Goal: Information Seeking & Learning: Learn about a topic

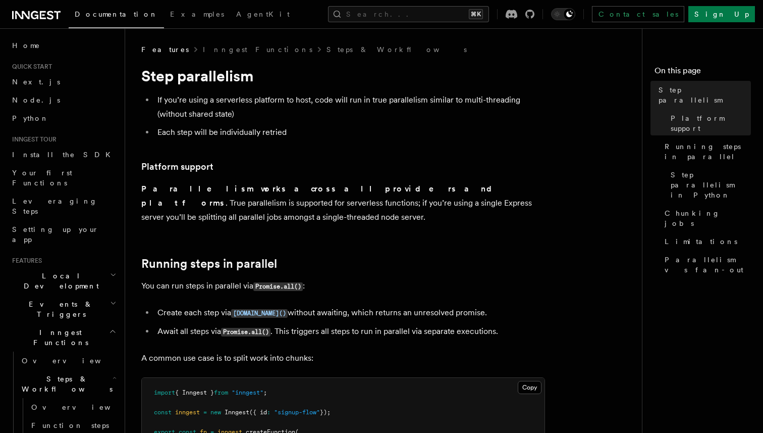
scroll to position [192, 0]
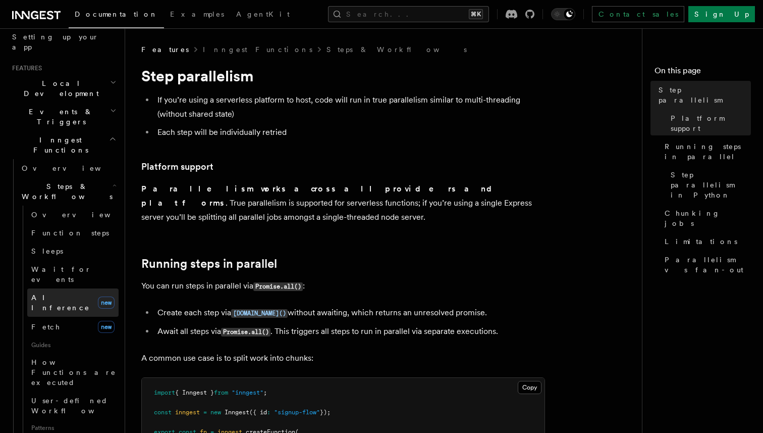
click at [59, 293] on span "AI Inference" at bounding box center [60, 302] width 59 height 18
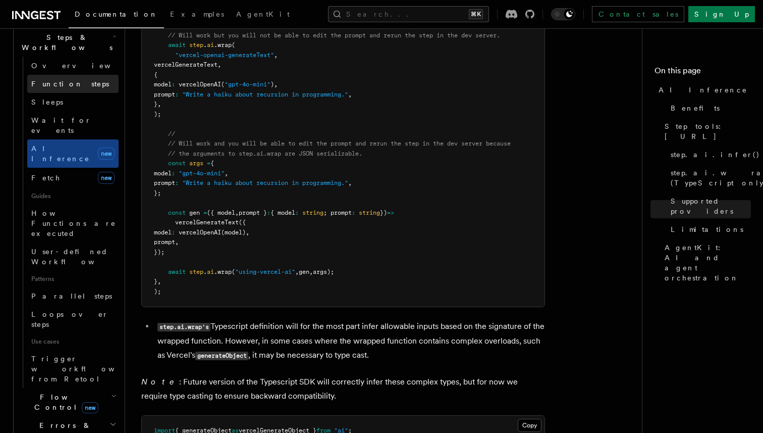
scroll to position [352, 0]
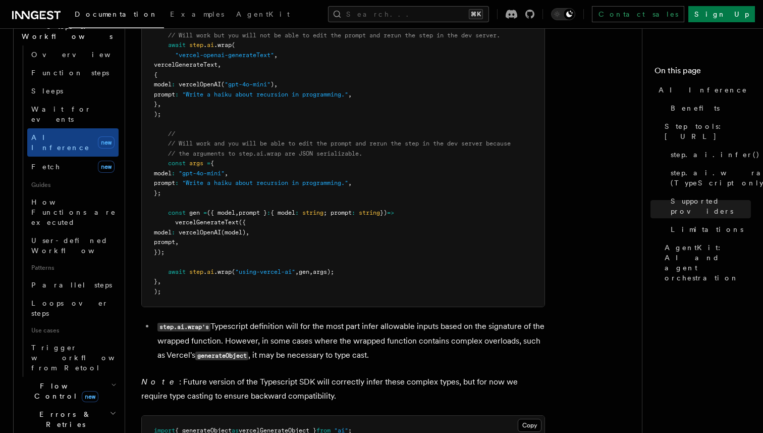
click at [57, 381] on span "Flow Control new" at bounding box center [64, 391] width 93 height 20
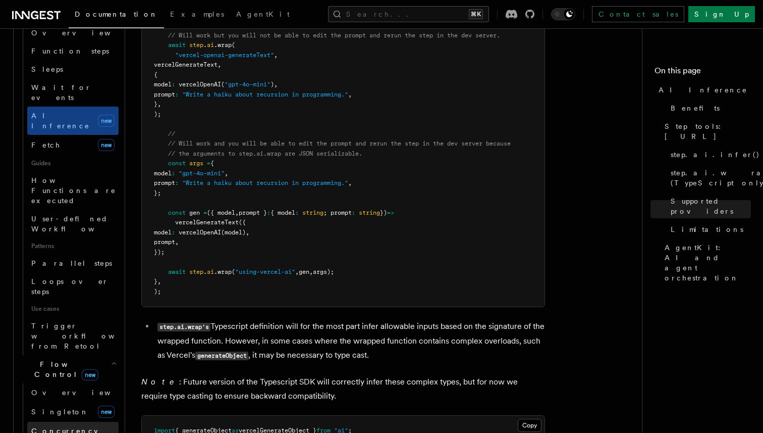
scroll to position [375, 0]
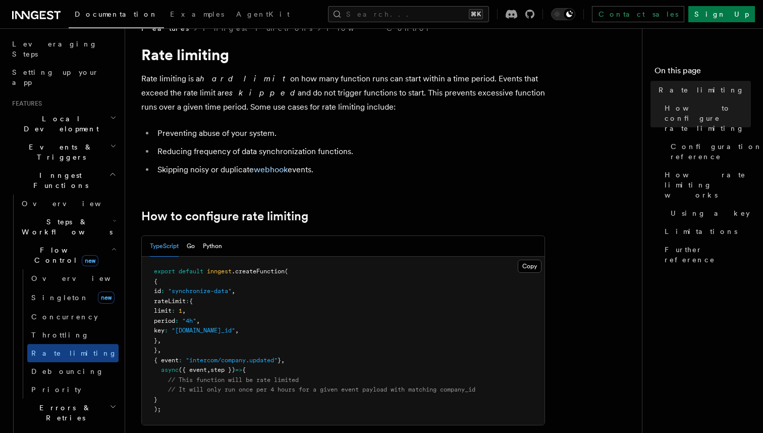
scroll to position [156, 0]
click at [401, 12] on button "Search... ⌘K" at bounding box center [408, 14] width 161 height 16
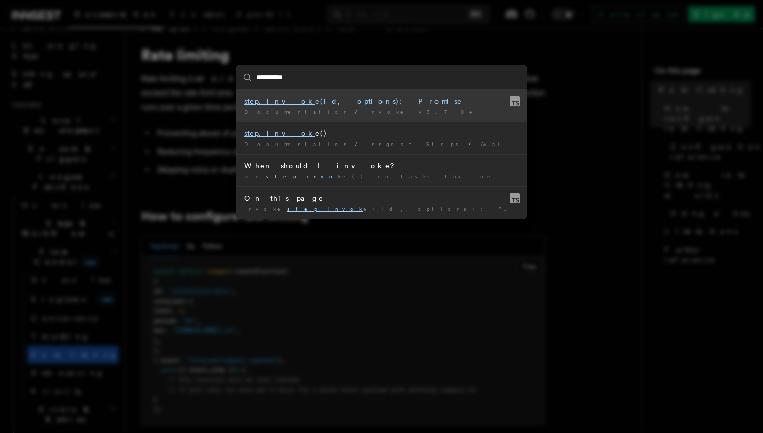
type input "**********"
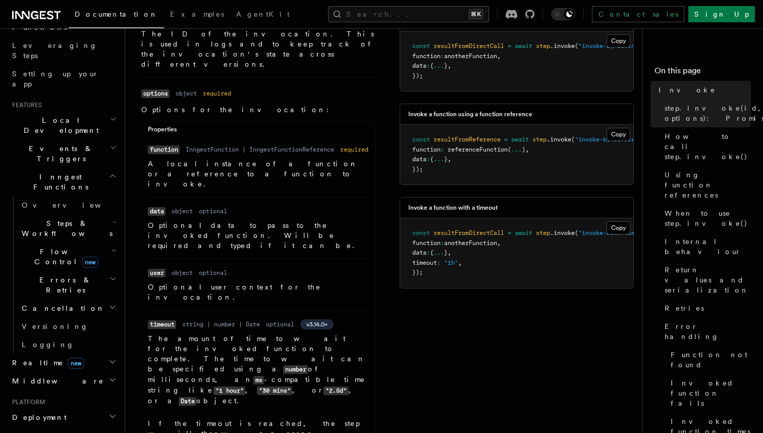
scroll to position [680, 0]
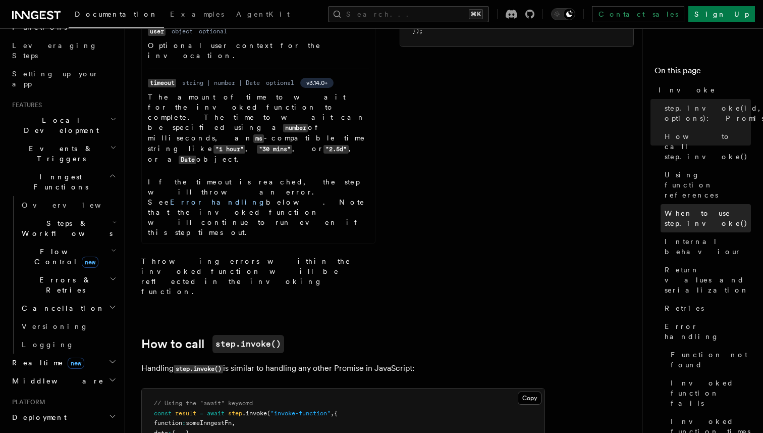
click at [694, 208] on span "When to use step.invoke()" at bounding box center [708, 218] width 86 height 20
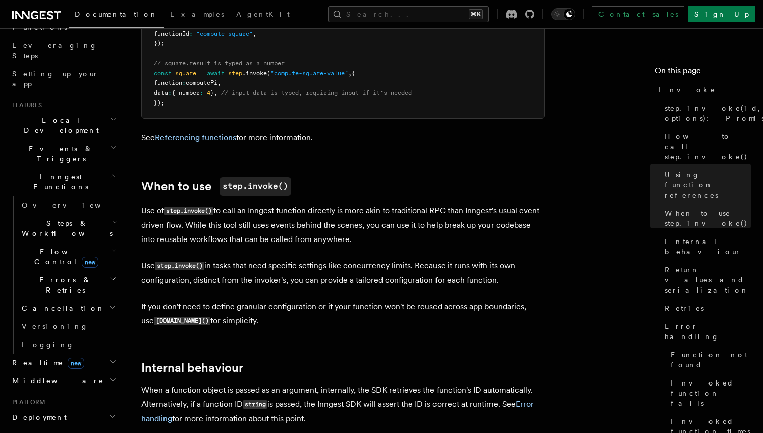
scroll to position [1519, 0]
